Goal: Information Seeking & Learning: Learn about a topic

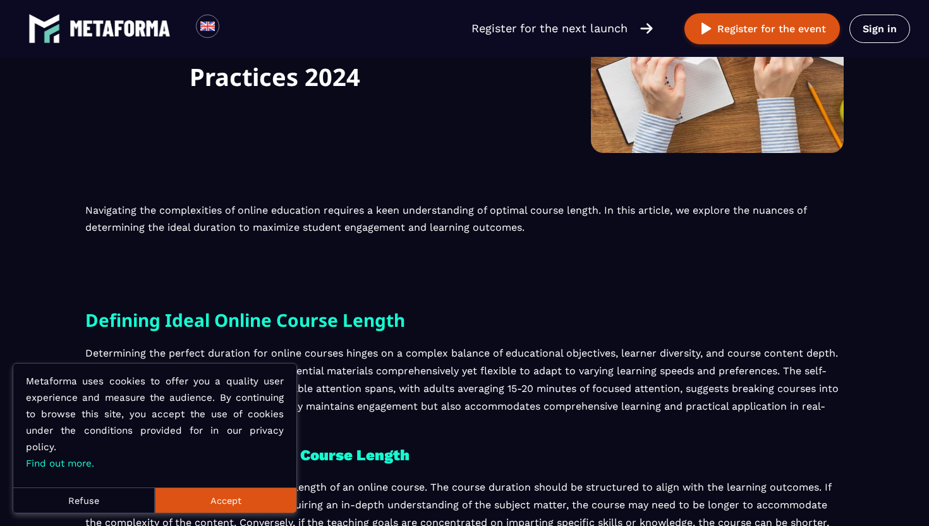
scroll to position [224, 0]
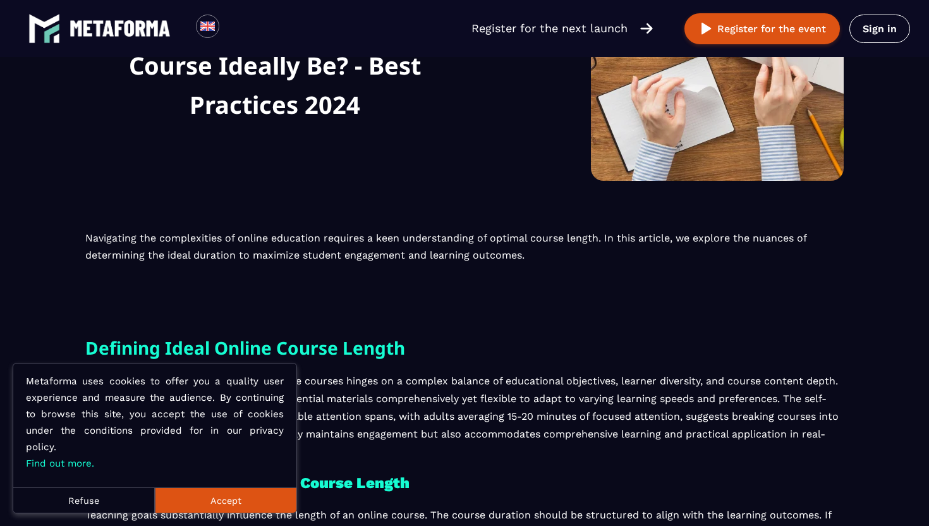
click at [236, 503] on button "Accept" at bounding box center [226, 500] width 142 height 25
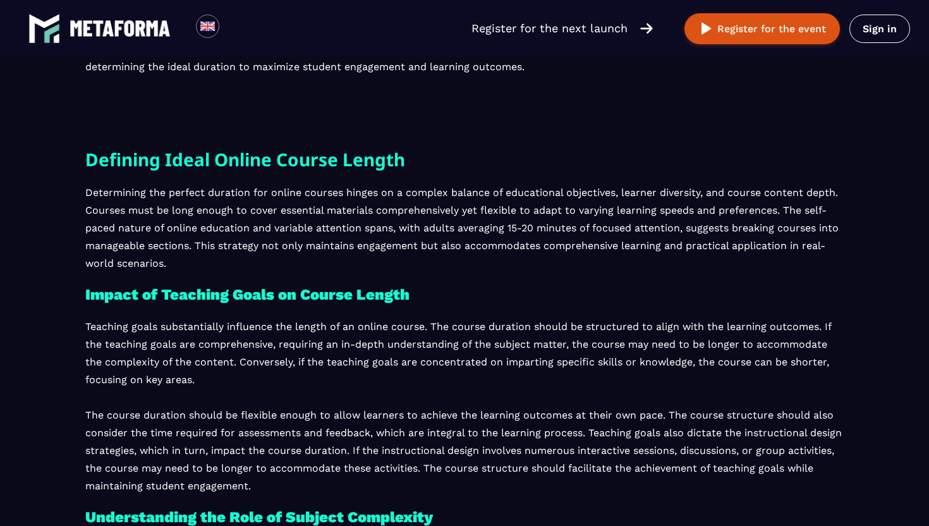
scroll to position [415, 0]
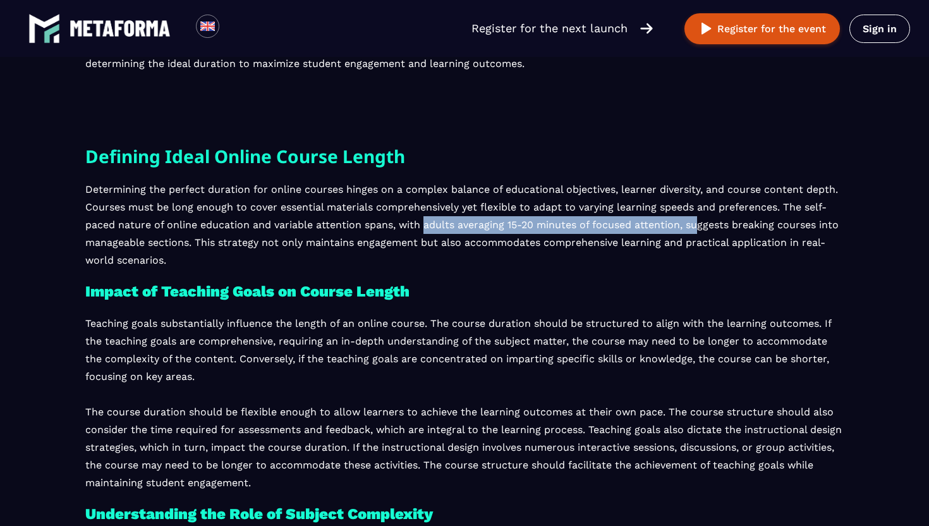
drag, startPoint x: 422, startPoint y: 225, endPoint x: 692, endPoint y: 233, distance: 270.1
click at [692, 233] on p "Determining the perfect duration for online courses hinges on a complex balance…" at bounding box center [464, 225] width 759 height 89
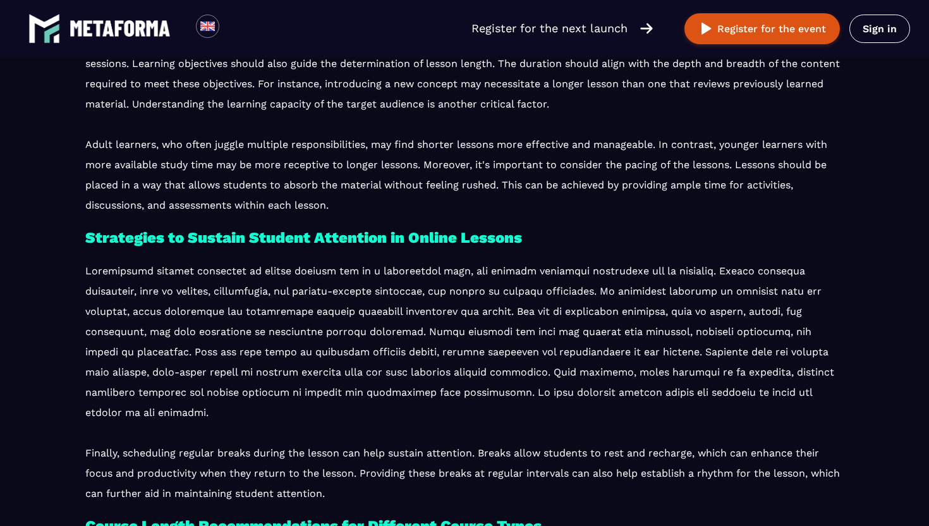
scroll to position [2465, 0]
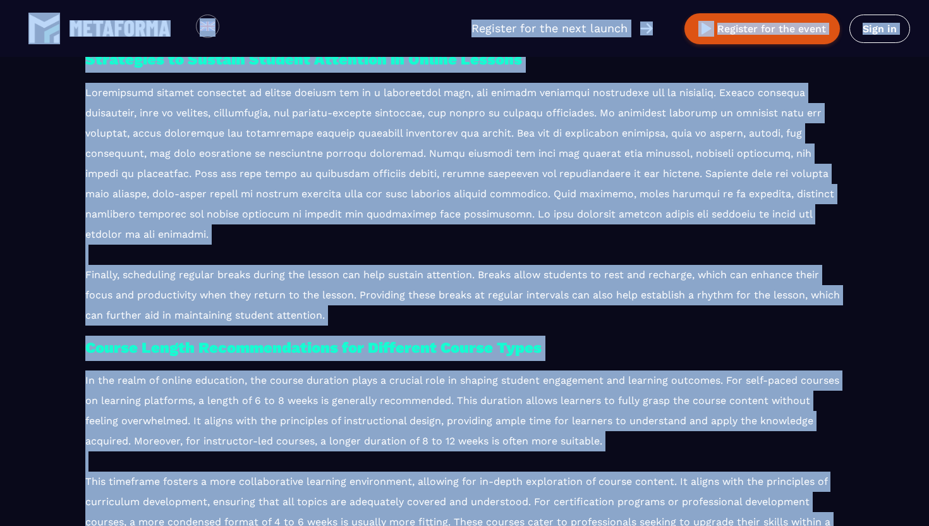
copy body "Loading... Register for the next launch Register for the event Sign in See the …"
